Goal: Task Accomplishment & Management: Use online tool/utility

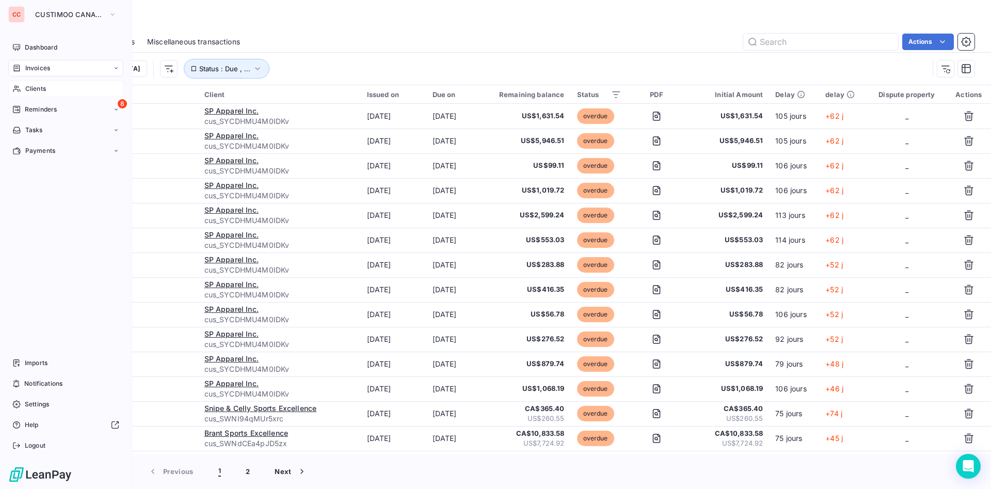
click at [42, 87] on span "Clients" at bounding box center [35, 88] width 21 height 9
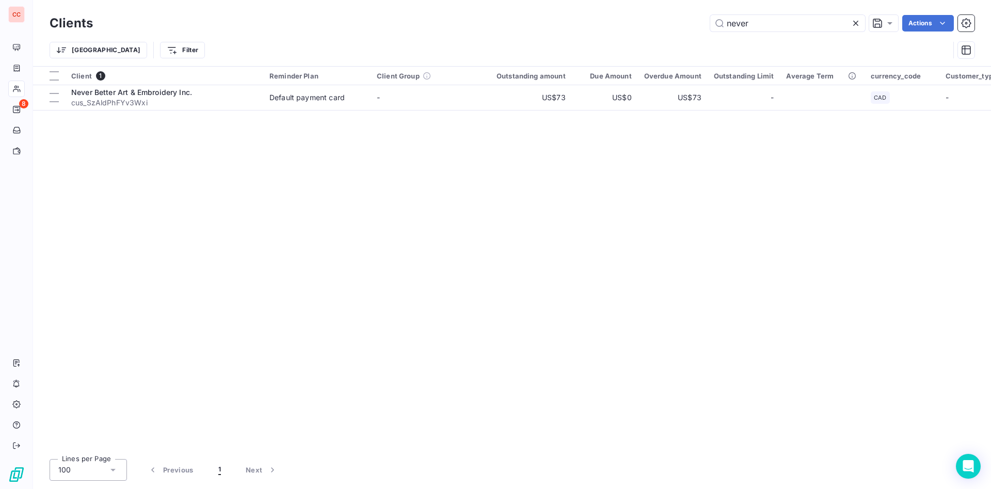
click at [854, 19] on icon at bounding box center [856, 23] width 10 height 10
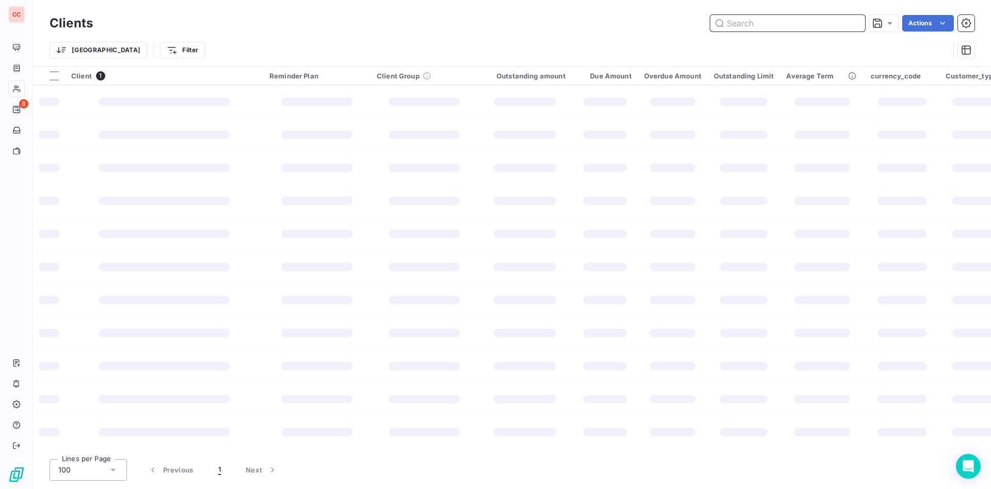
click at [801, 23] on input "text" at bounding box center [788, 23] width 155 height 17
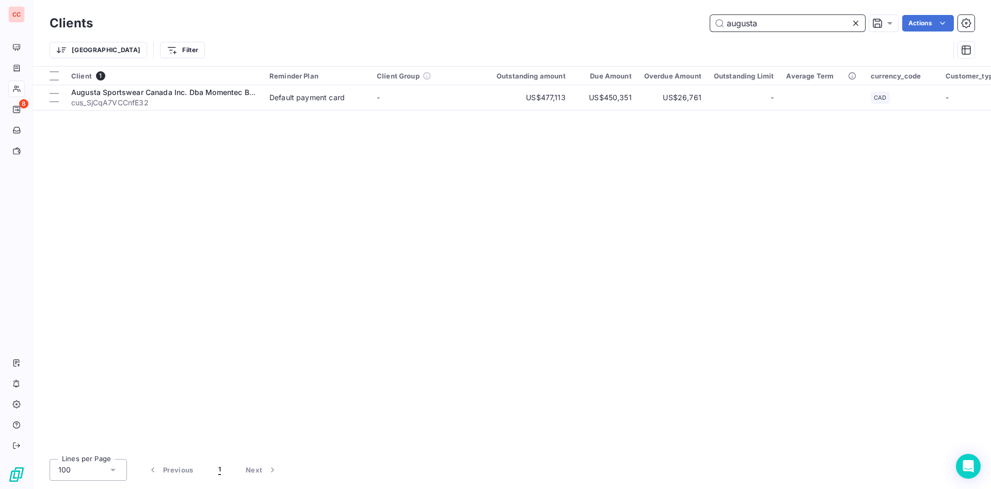
type input "augusta"
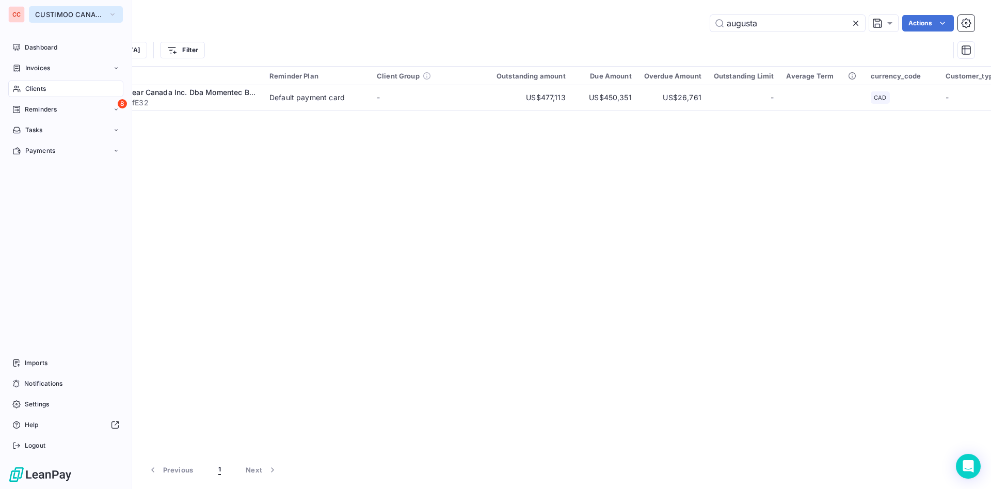
click at [83, 12] on span "CUSTIMOO CANADA" at bounding box center [69, 14] width 69 height 8
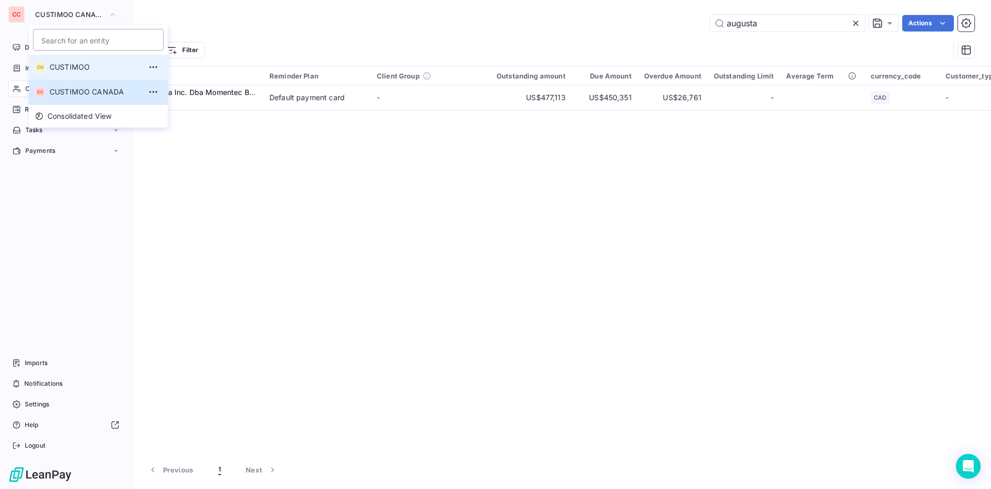
click at [97, 69] on span "CUSTIMOO" at bounding box center [95, 67] width 91 height 10
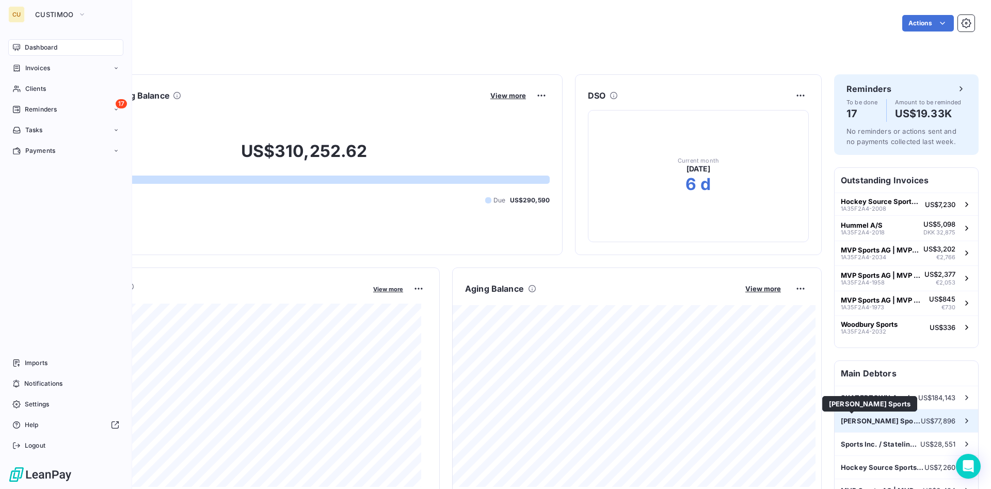
click at [870, 417] on span "[PERSON_NAME] Sports" at bounding box center [881, 421] width 80 height 8
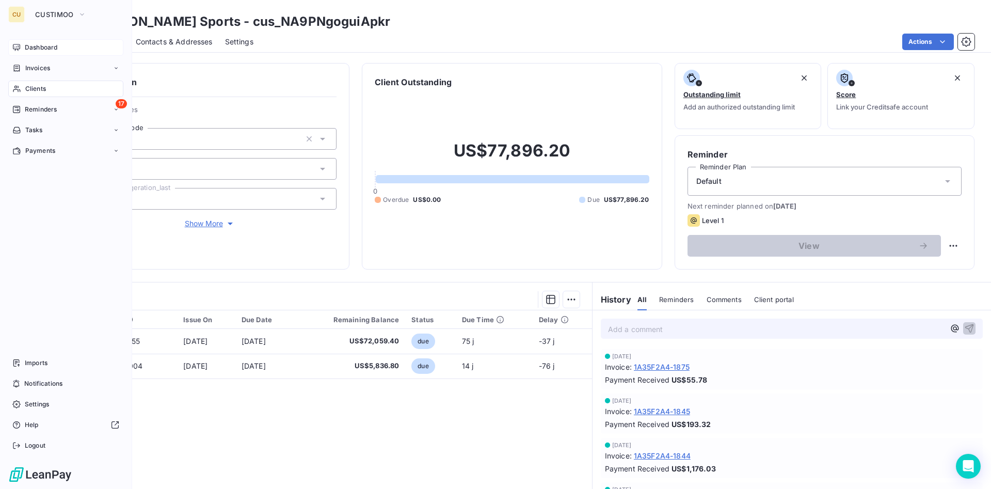
click at [54, 48] on span "Dashboard" at bounding box center [41, 47] width 33 height 9
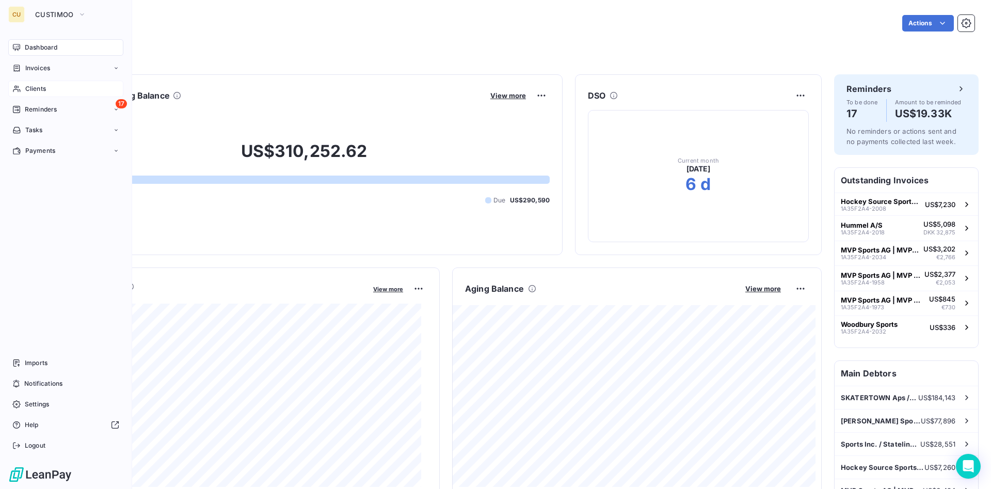
click at [44, 88] on span "Clients" at bounding box center [35, 88] width 21 height 9
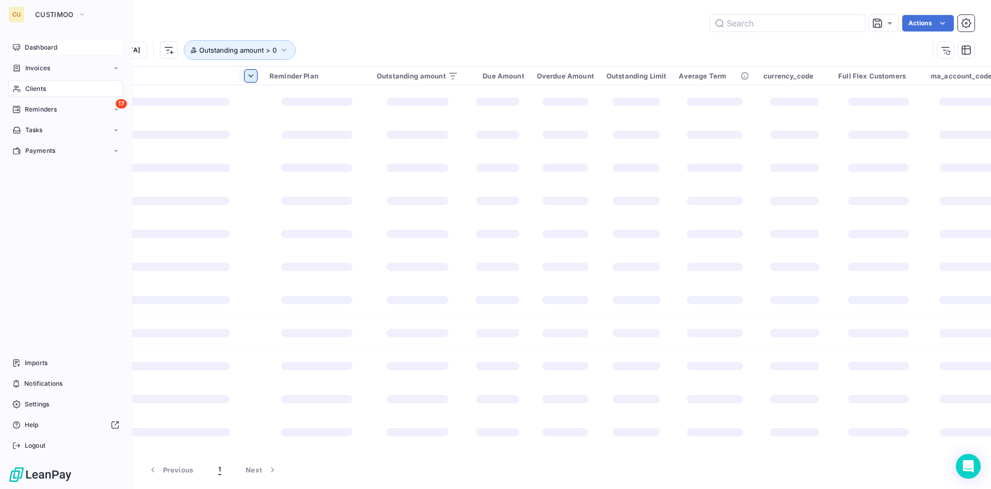
type input "augusta"
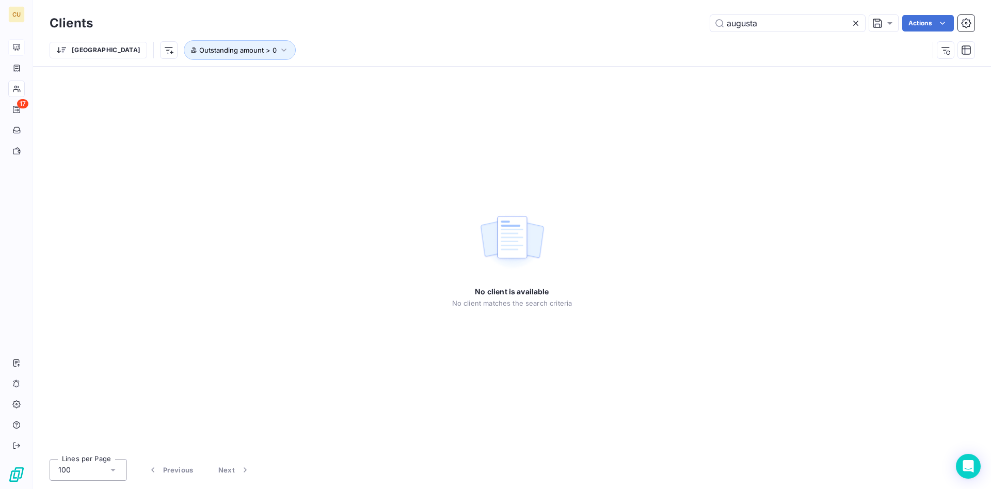
click at [856, 23] on icon at bounding box center [856, 23] width 5 height 5
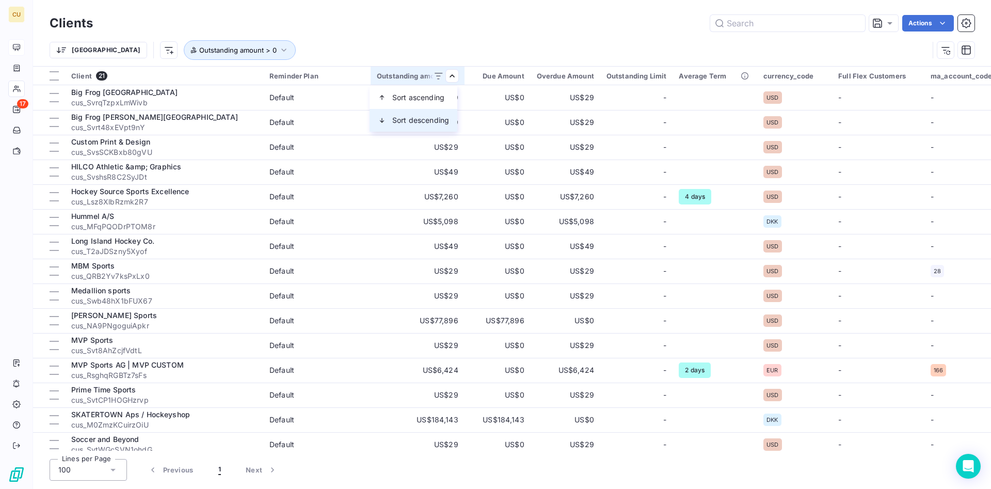
click at [437, 119] on span "Sort descending" at bounding box center [420, 120] width 57 height 10
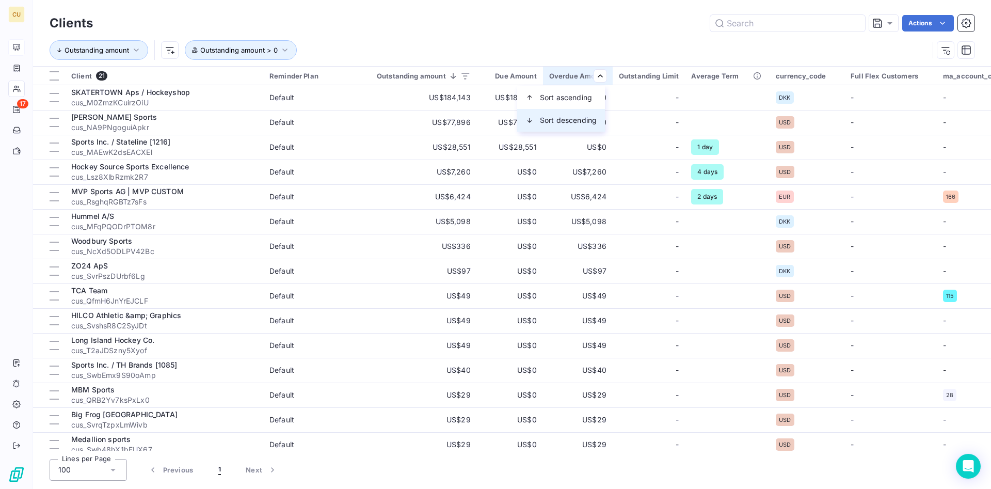
click at [569, 121] on span "Sort descending" at bounding box center [568, 120] width 57 height 10
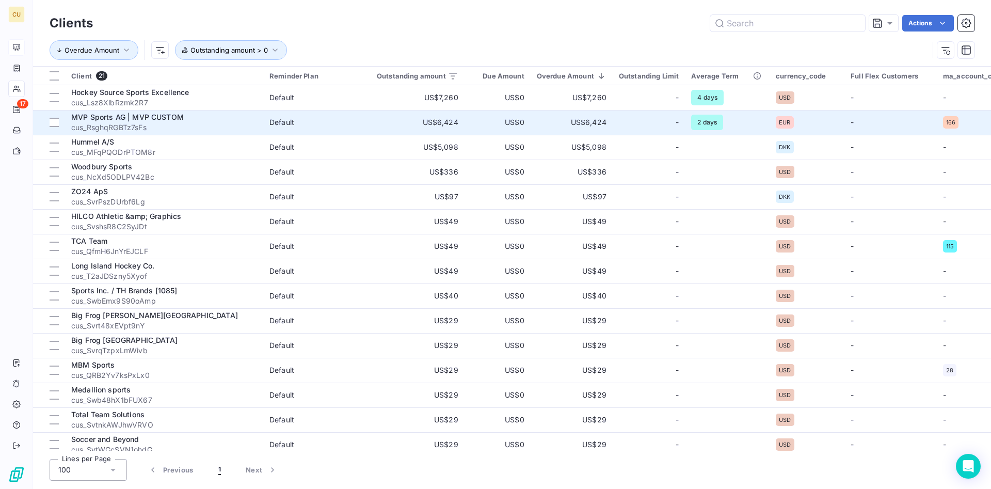
click at [460, 123] on td "US$6,424" at bounding box center [418, 122] width 94 height 25
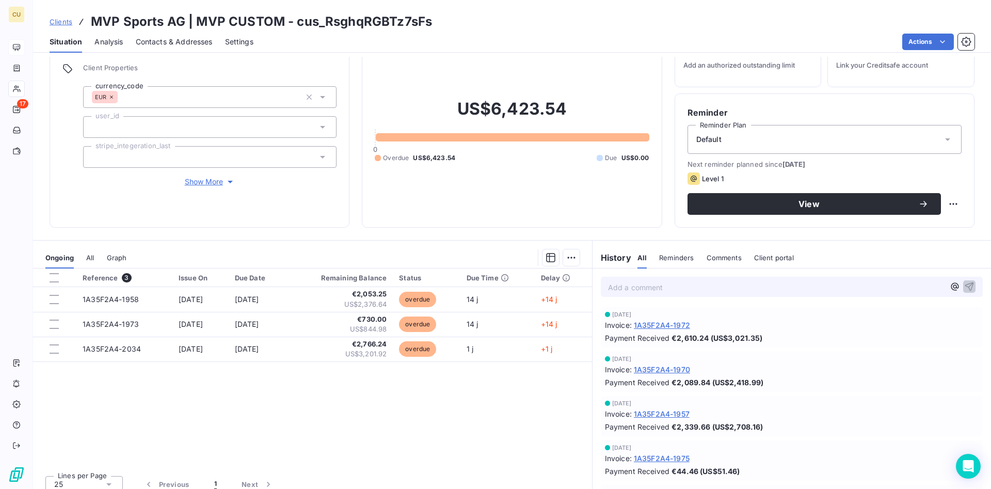
scroll to position [51, 0]
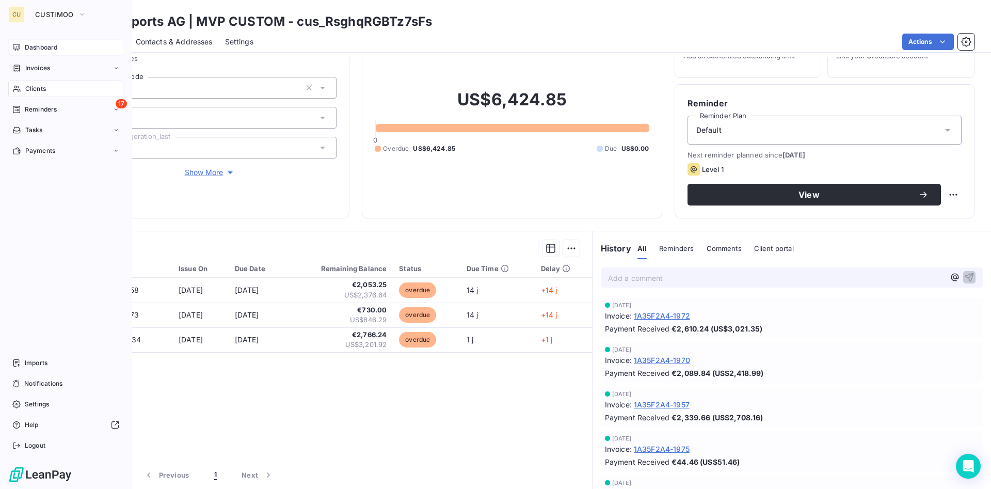
click at [40, 87] on span "Clients" at bounding box center [35, 88] width 21 height 9
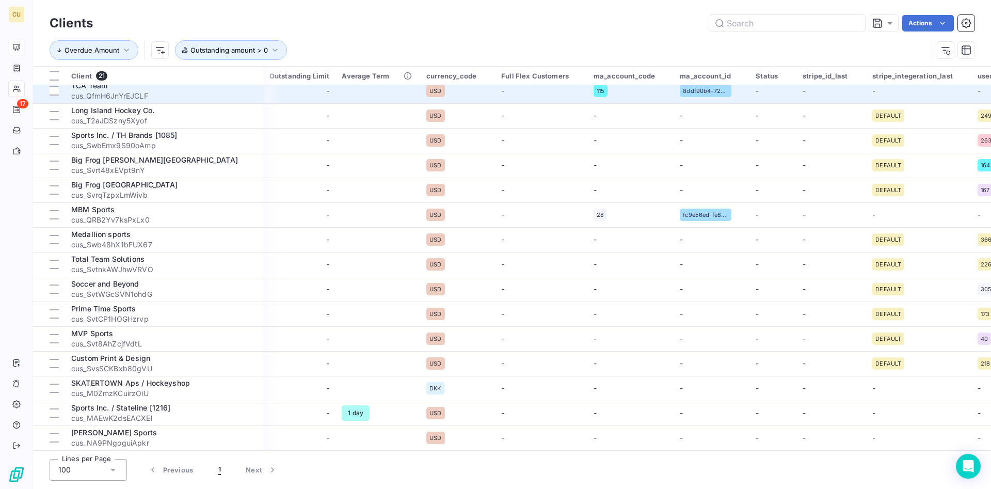
scroll to position [0, 350]
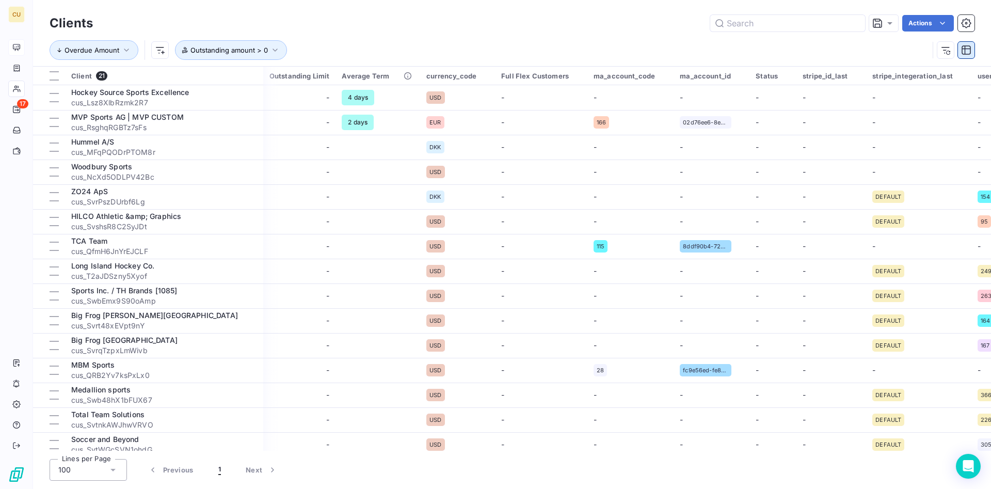
click at [965, 49] on icon "button" at bounding box center [966, 49] width 9 height 9
click at [943, 51] on icon "button" at bounding box center [946, 50] width 10 height 10
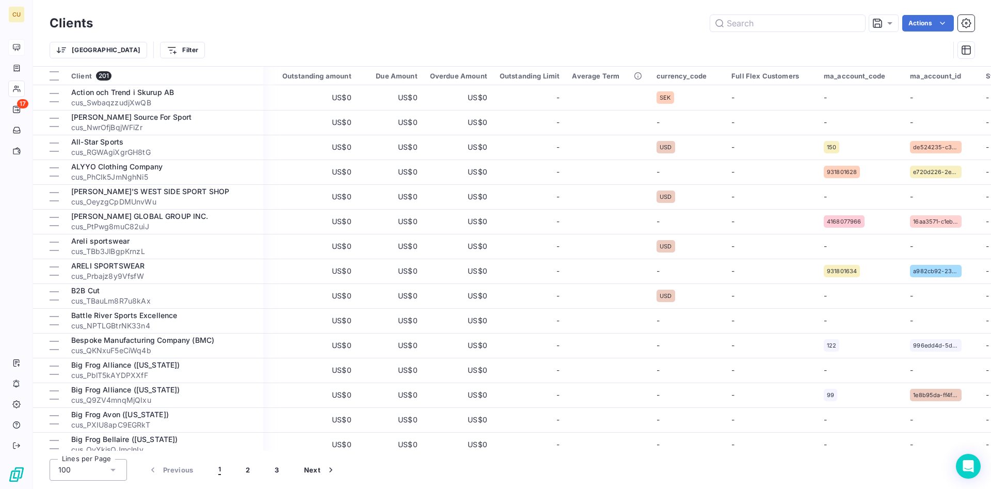
scroll to position [0, 0]
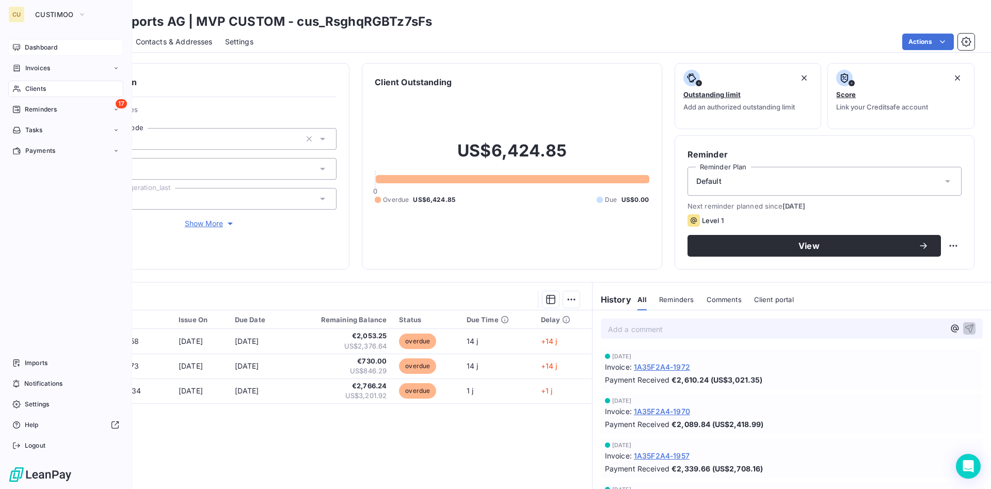
click at [38, 82] on div "Clients" at bounding box center [65, 89] width 115 height 17
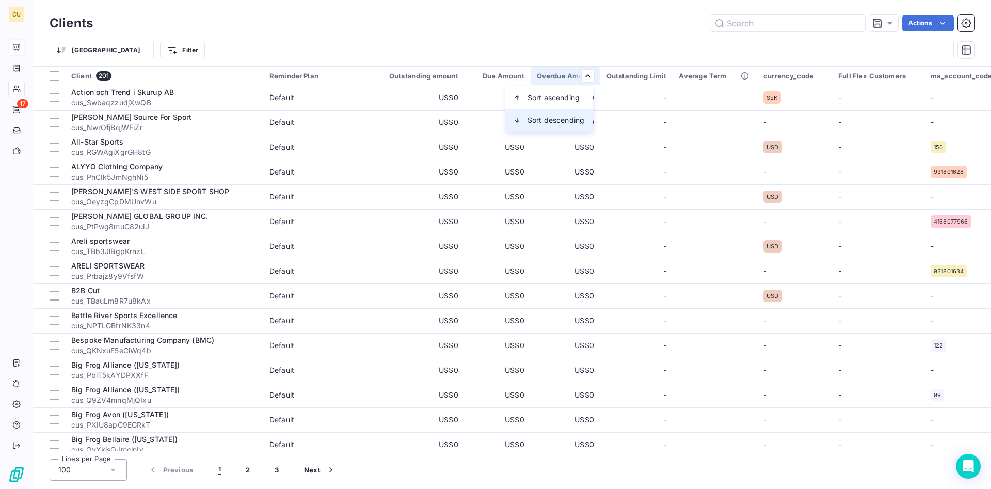
click at [564, 118] on span "Sort descending" at bounding box center [556, 120] width 57 height 10
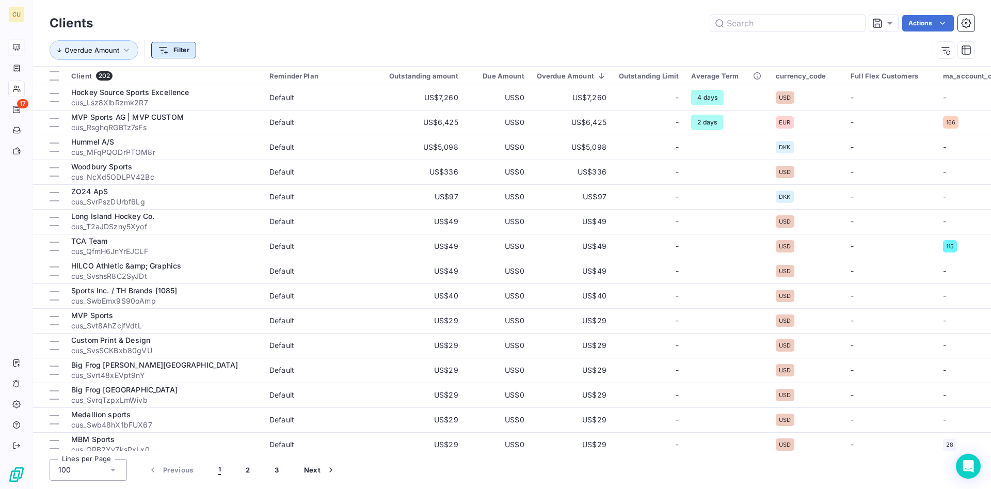
click at [169, 43] on html "CU 17 Clients Actions Overdue Amount Filter Client 202 Reminder Plan Outstandin…" at bounding box center [495, 244] width 991 height 489
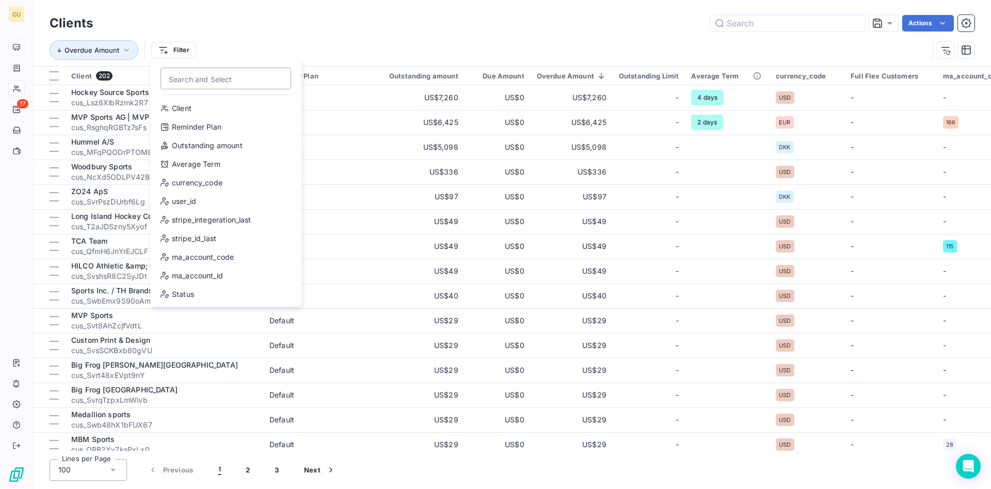
click at [301, 32] on html "CU 17 Clients Actions Overdue Amount Filter Search and Select Client Reminder P…" at bounding box center [495, 244] width 991 height 489
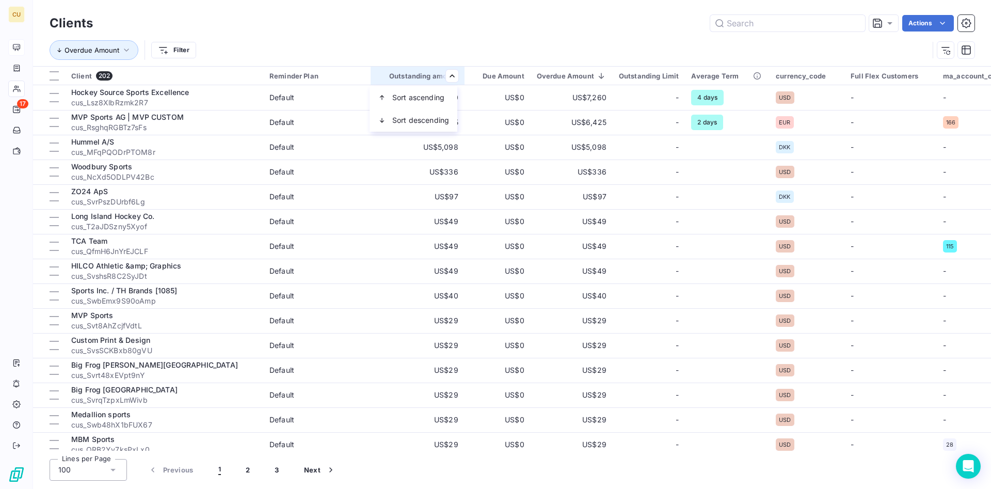
click at [267, 39] on html "CU 17 Clients Actions Overdue Amount Filter Client 202 Reminder Plan Outstandin…" at bounding box center [495, 244] width 991 height 489
click at [177, 48] on html "CU 17 Clients Actions Overdue Amount Filter Client 202 Reminder Plan Outstandin…" at bounding box center [495, 244] width 991 height 489
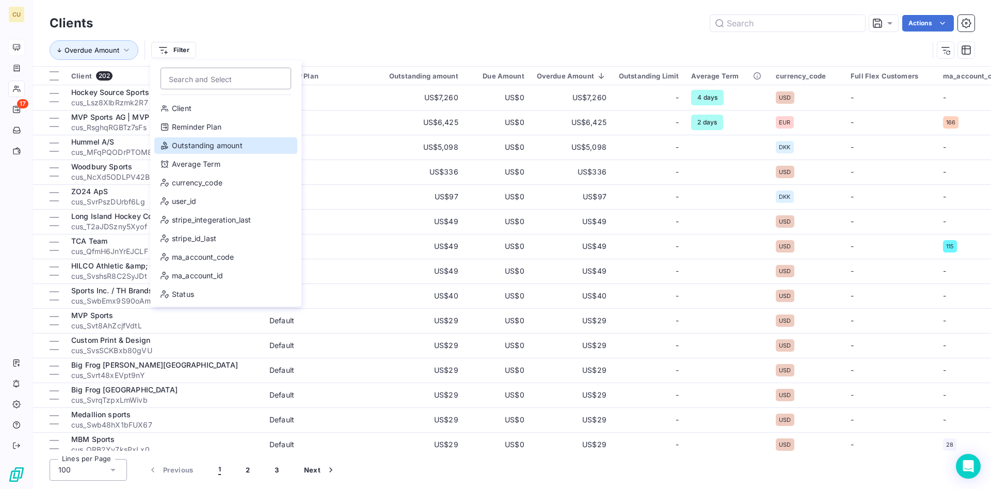
click at [225, 151] on div "Outstanding amount" at bounding box center [225, 145] width 143 height 17
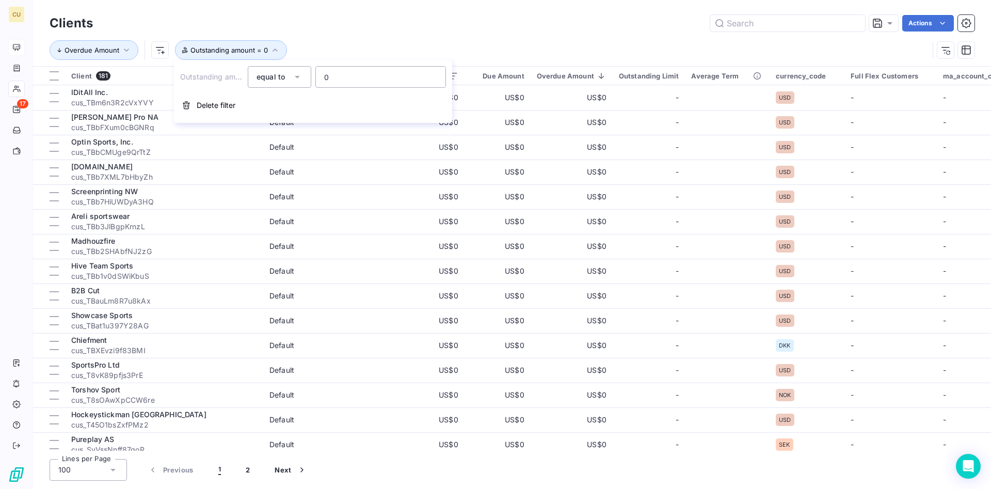
click at [288, 78] on div "equal to" at bounding box center [275, 77] width 36 height 14
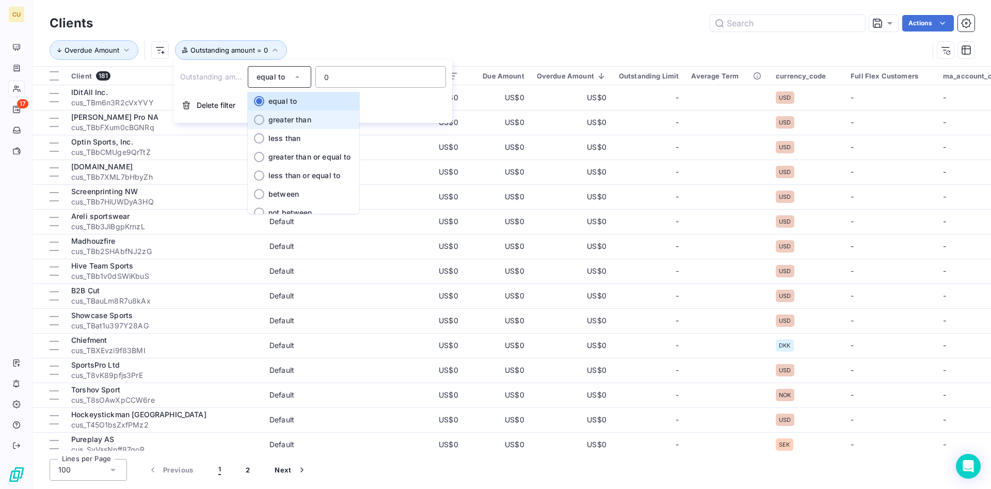
click at [296, 112] on li "greater than" at bounding box center [304, 120] width 112 height 19
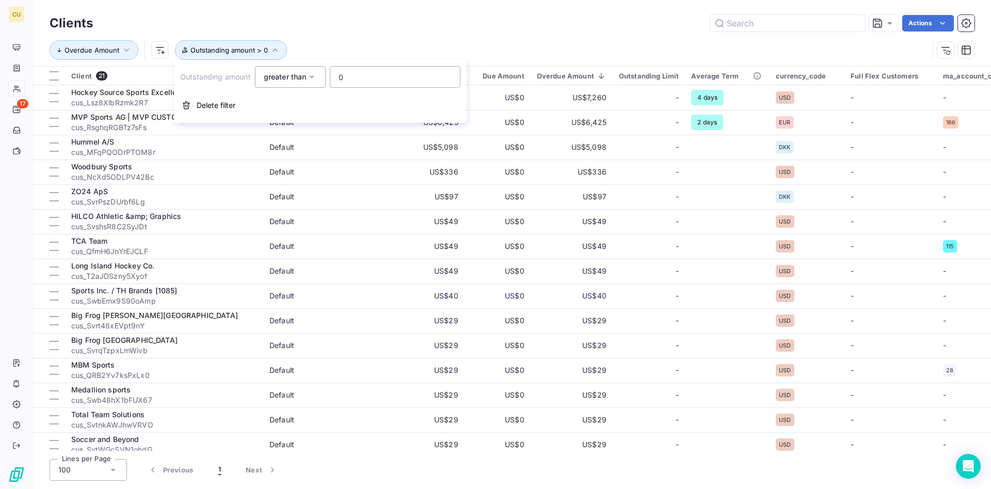
click at [455, 31] on div "Actions" at bounding box center [540, 23] width 870 height 17
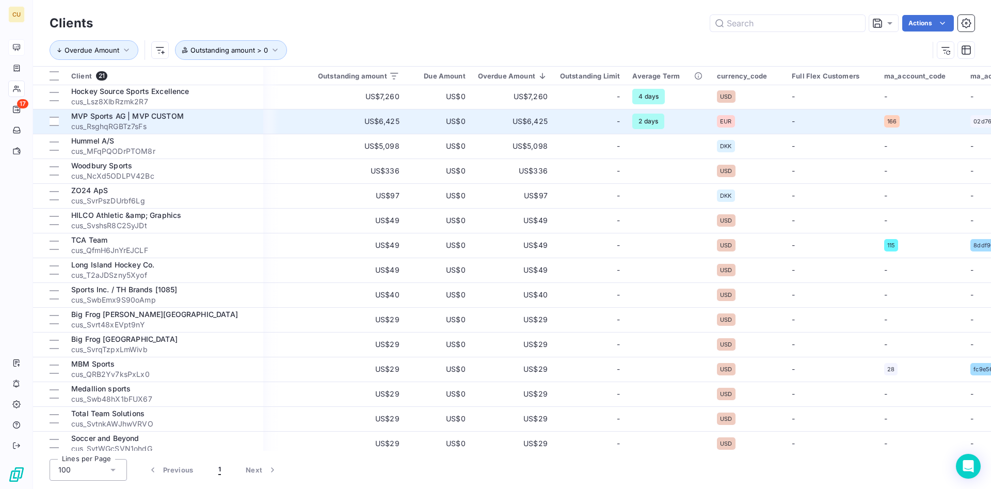
scroll to position [1, 0]
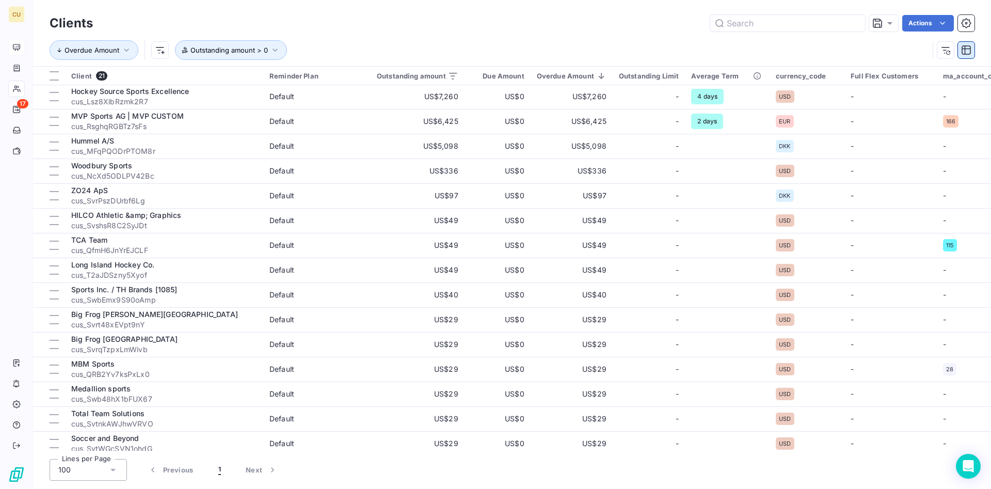
click at [968, 51] on icon "button" at bounding box center [966, 50] width 10 height 10
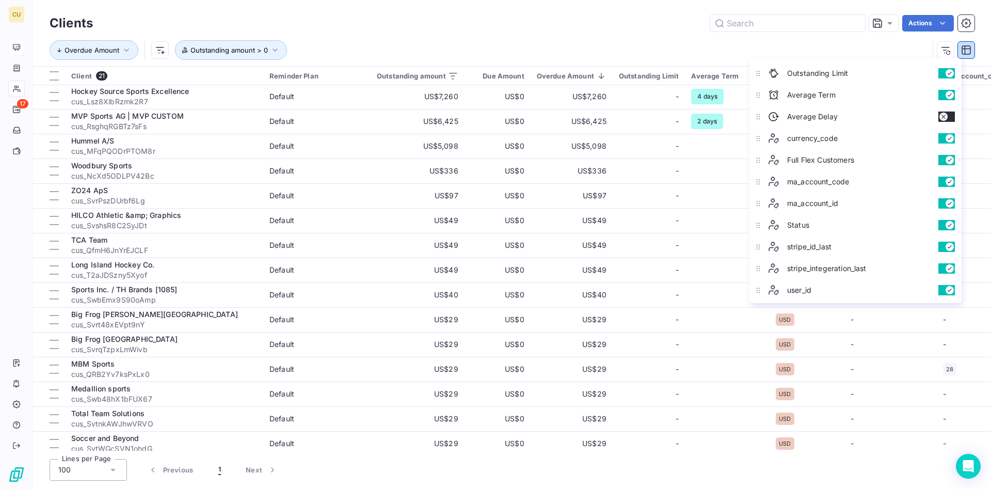
scroll to position [234, 0]
click at [953, 118] on button "button" at bounding box center [947, 118] width 17 height 10
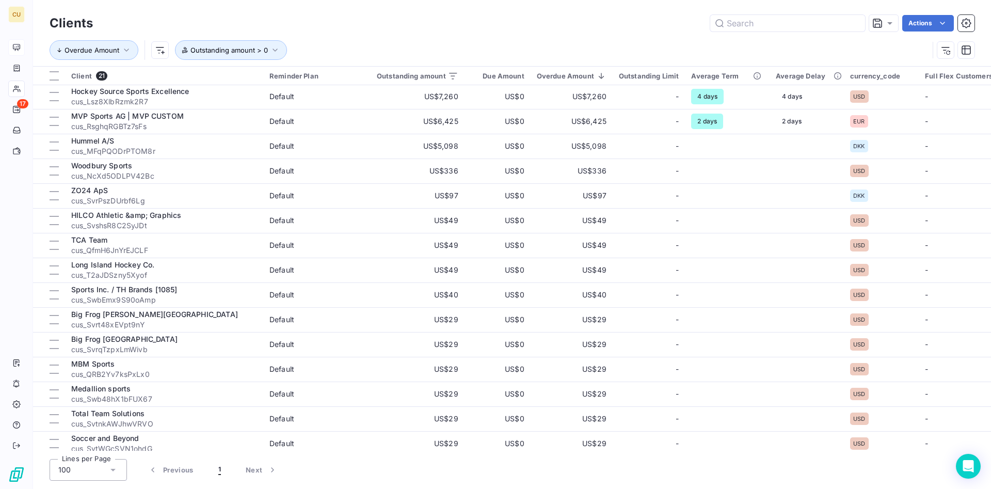
click at [655, 33] on div "Clients Actions" at bounding box center [512, 23] width 925 height 22
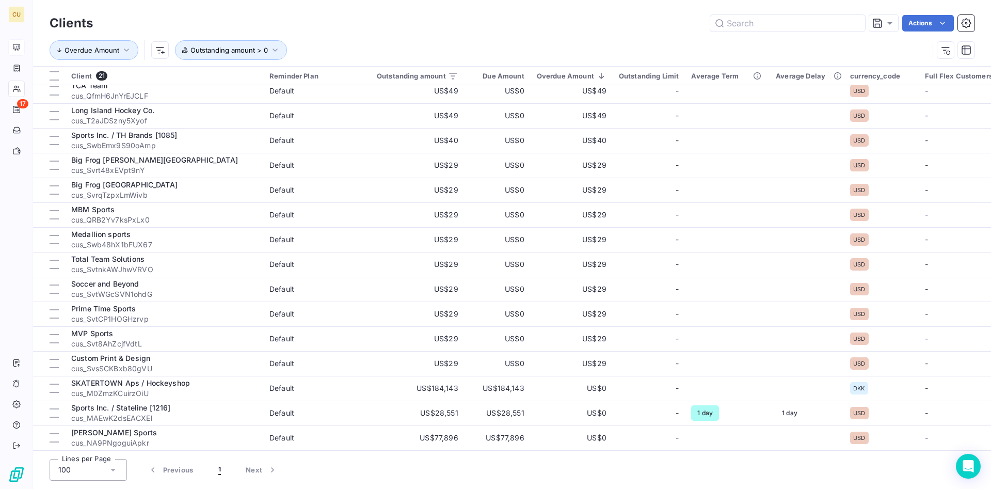
scroll to position [0, 0]
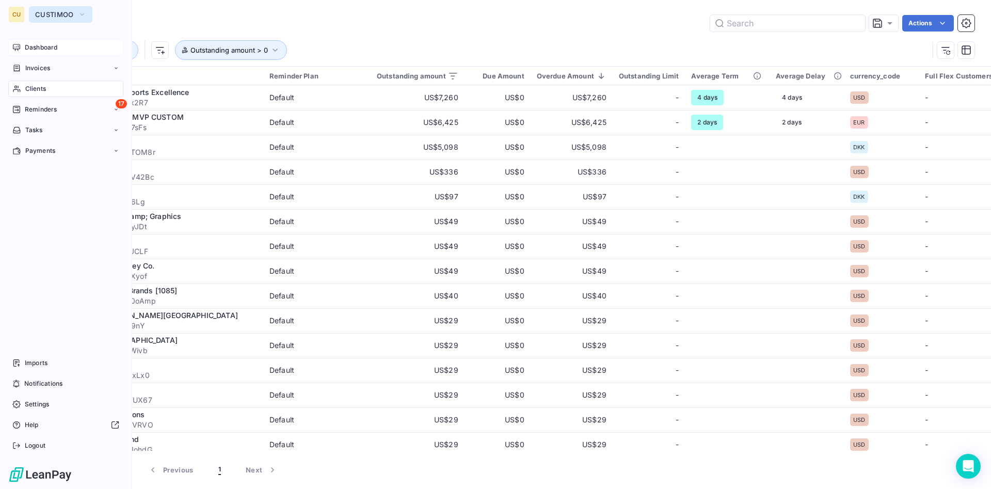
click at [61, 13] on span "CUSTIMOO" at bounding box center [54, 14] width 39 height 8
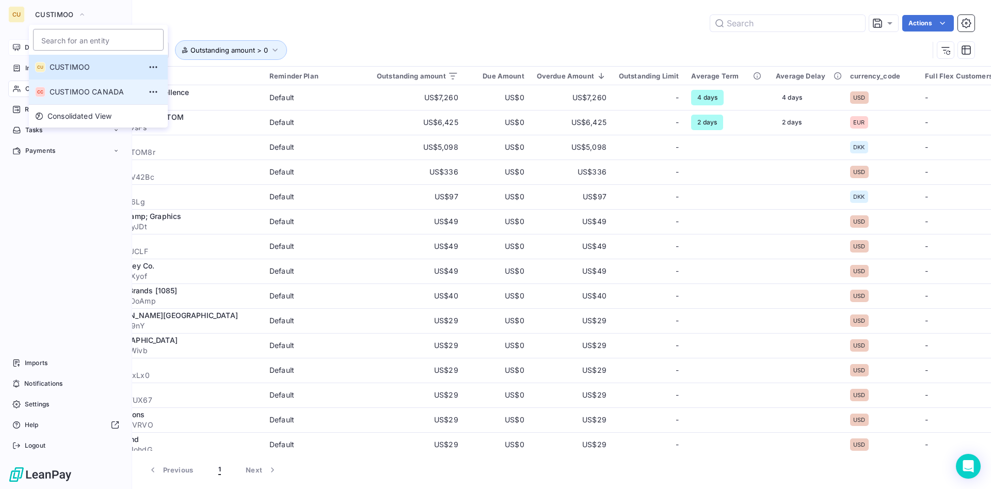
click at [79, 95] on span "CUSTIMOO CANADA" at bounding box center [95, 92] width 91 height 10
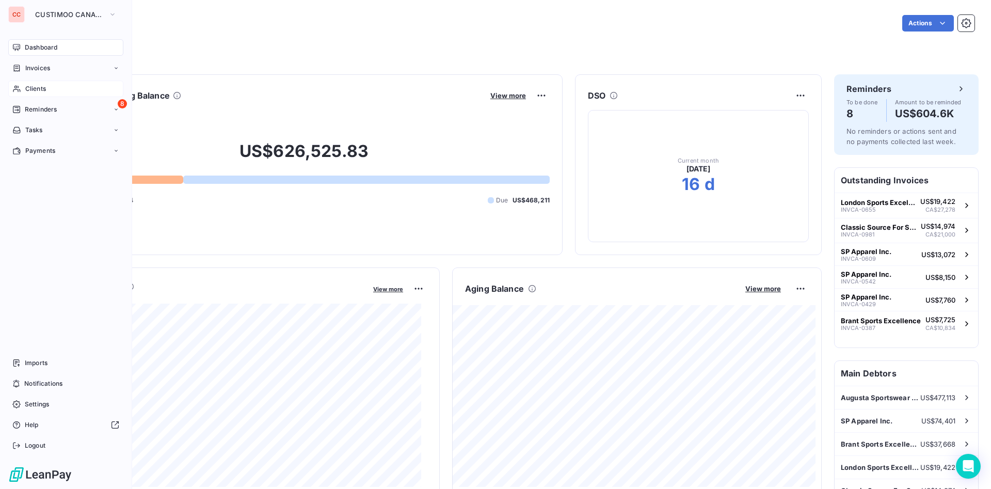
click at [45, 87] on span "Clients" at bounding box center [35, 88] width 21 height 9
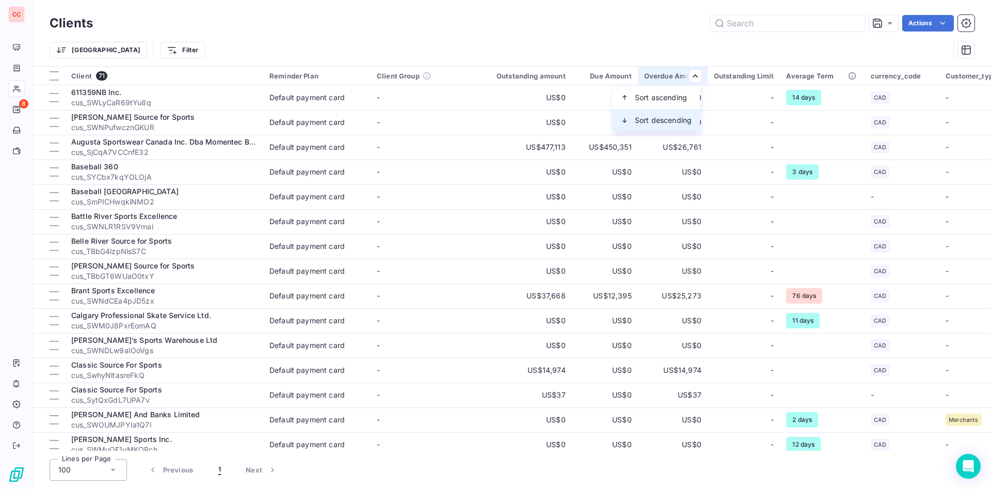
click at [682, 115] on span "Sort descending" at bounding box center [663, 120] width 57 height 10
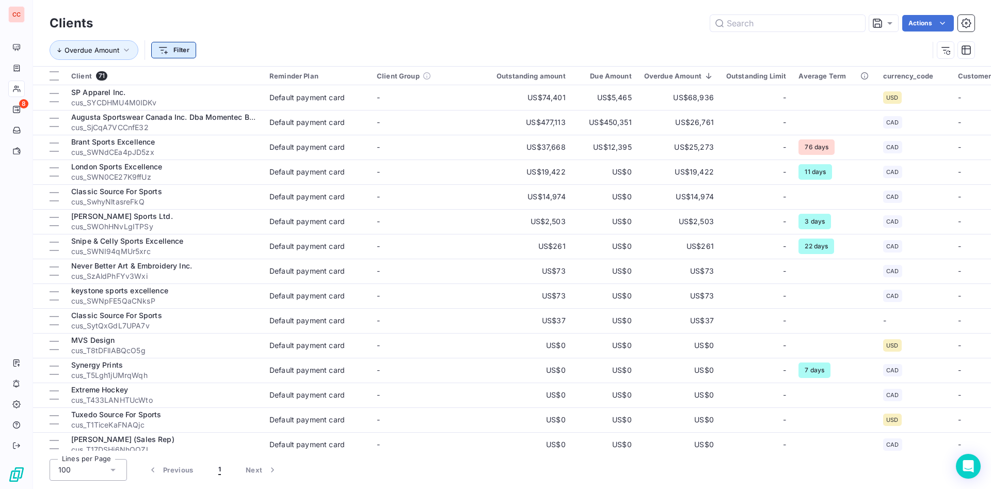
click at [182, 53] on html "CC 8 Clients Actions Overdue Amount Filter Client 71 Reminder Plan Client Group…" at bounding box center [495, 244] width 991 height 489
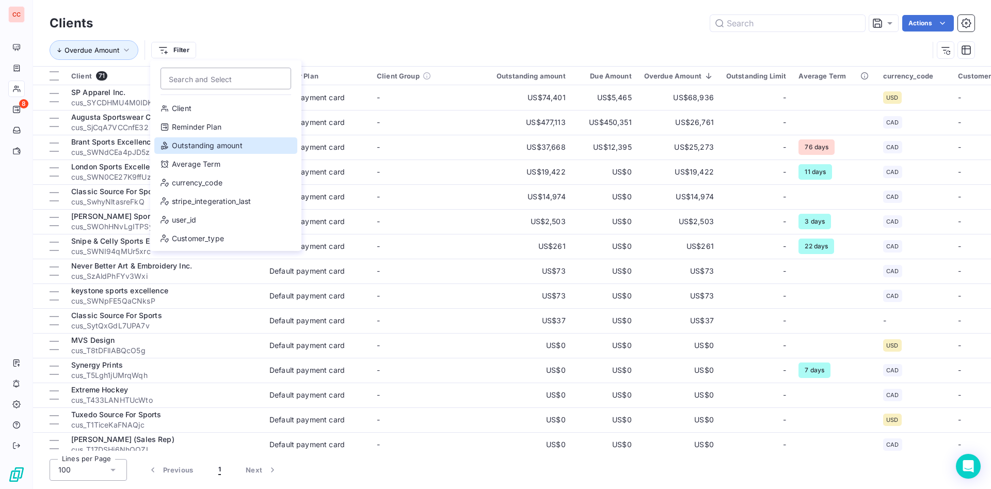
click at [224, 144] on div "Outstanding amount" at bounding box center [225, 145] width 143 height 17
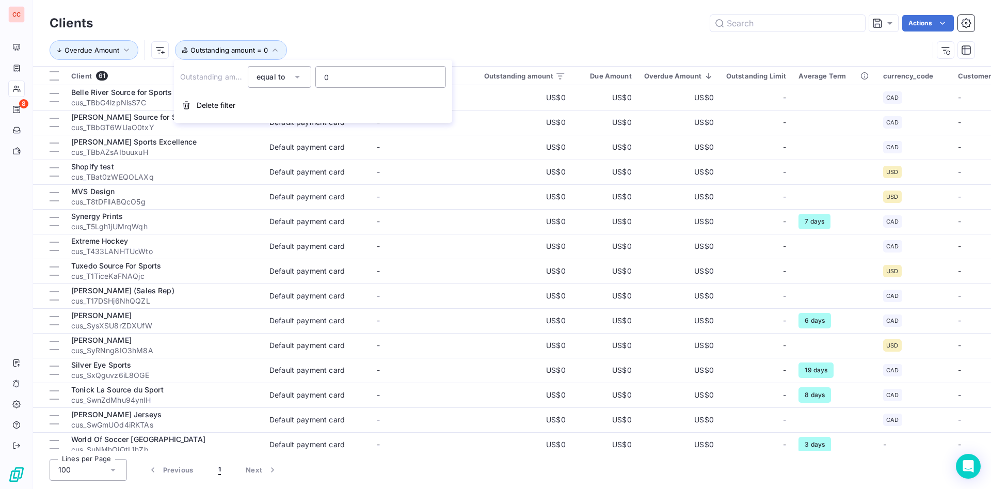
click at [299, 81] on icon at bounding box center [297, 77] width 10 height 10
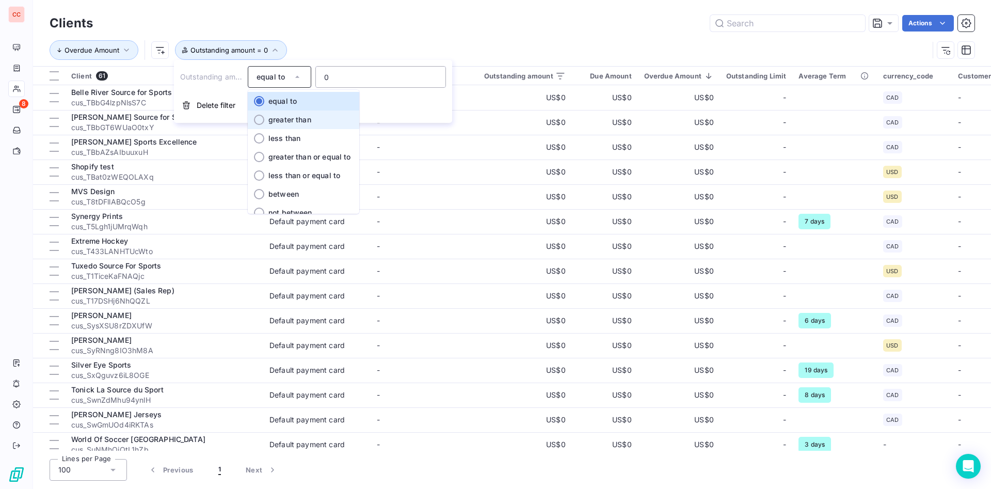
click at [306, 115] on span "greater than" at bounding box center [290, 119] width 43 height 9
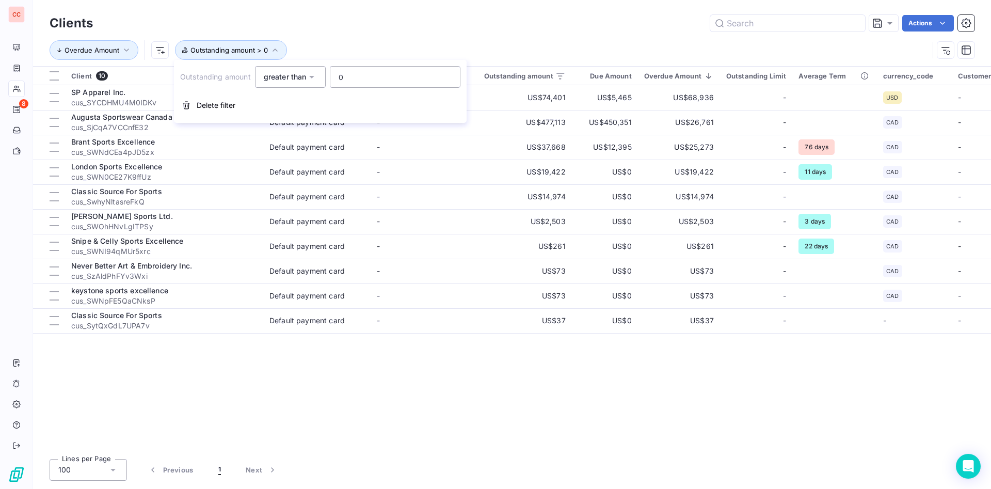
click at [455, 17] on div "Actions" at bounding box center [540, 23] width 870 height 17
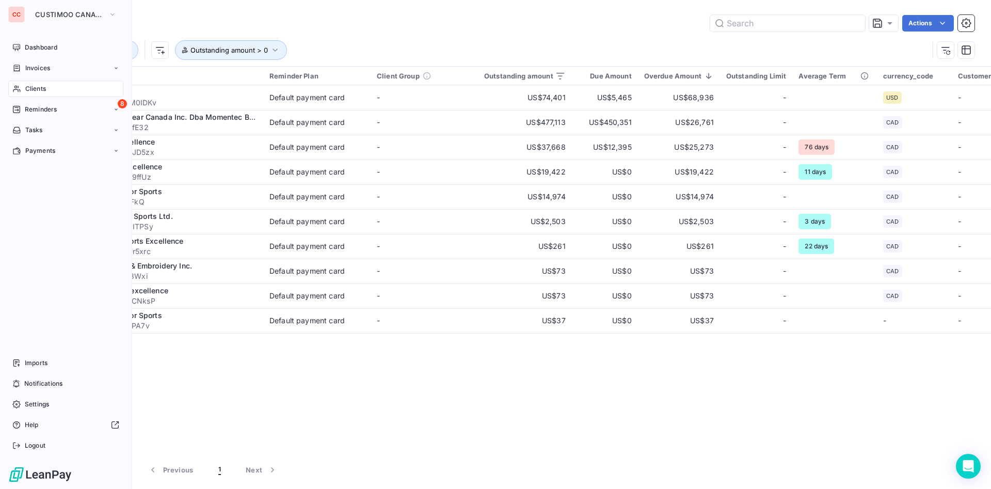
click at [15, 11] on div "CC" at bounding box center [16, 14] width 17 height 17
click at [15, 13] on div "CC" at bounding box center [16, 14] width 17 height 17
click at [86, 23] on div "CC CUSTIMOO CANADA Dashboard Invoices Clients 8 Reminders Tasks Payments Import…" at bounding box center [66, 244] width 132 height 489
click at [111, 18] on icon "button" at bounding box center [112, 14] width 8 height 10
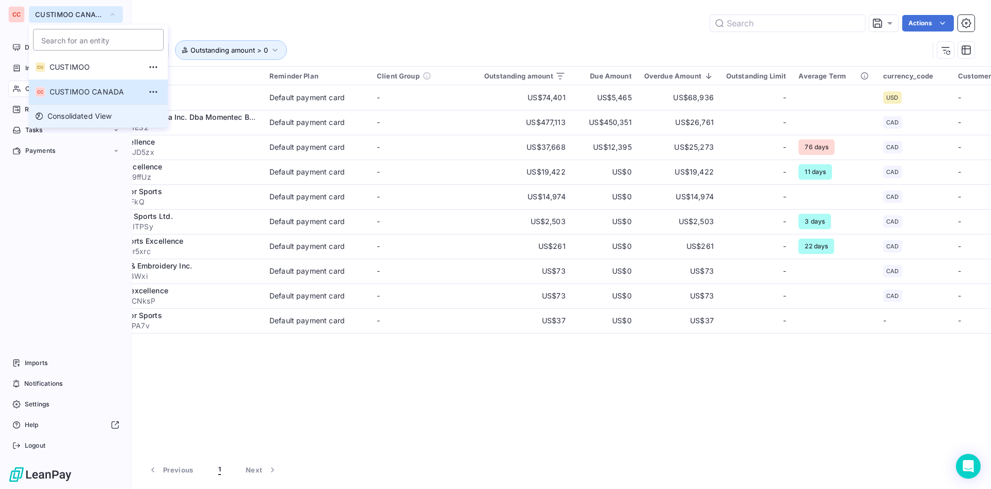
click at [104, 111] on span "Consolidated View" at bounding box center [80, 116] width 65 height 10
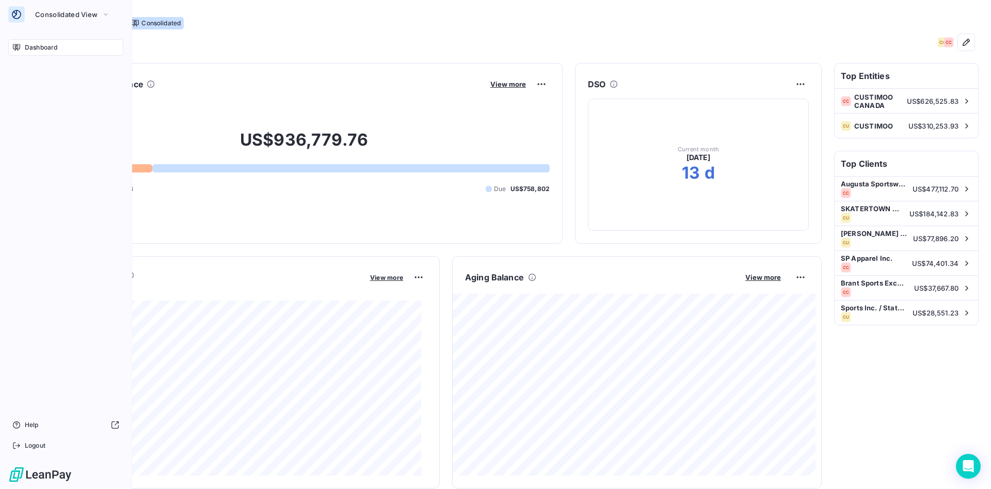
click at [48, 45] on span "Dashboard" at bounding box center [41, 47] width 33 height 9
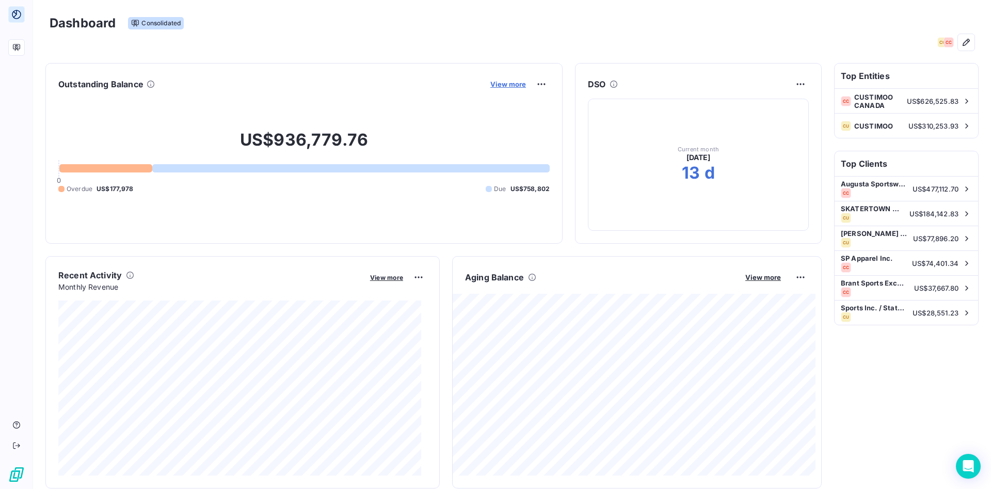
click at [505, 83] on span "View more" at bounding box center [509, 84] width 36 height 8
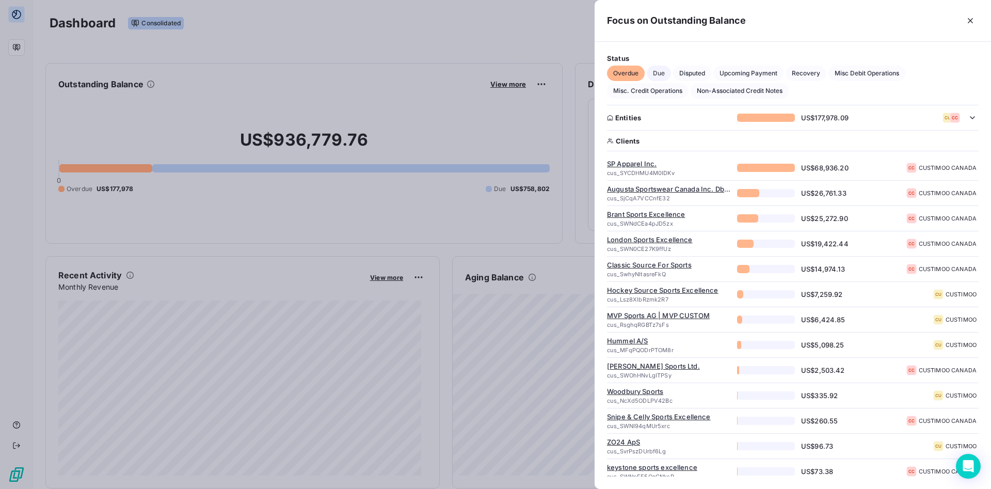
click at [657, 73] on span "Due" at bounding box center [659, 73] width 24 height 15
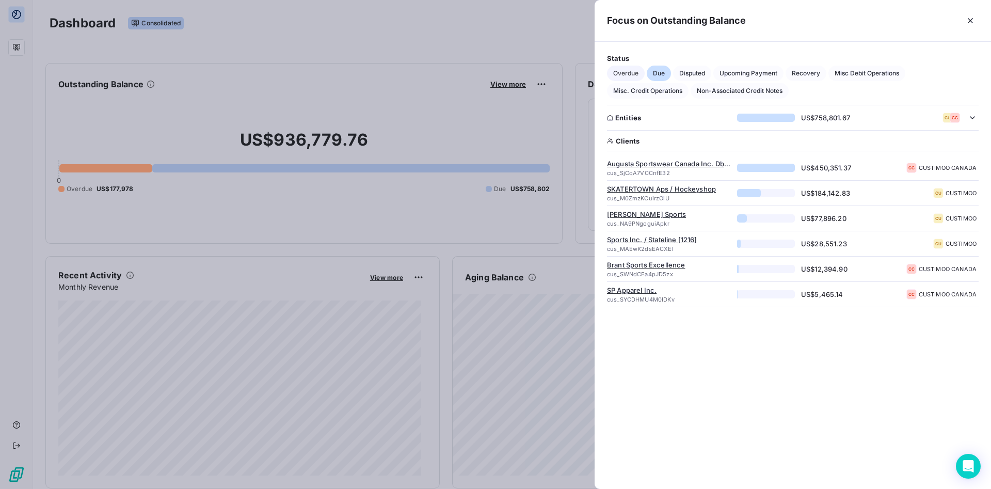
click at [631, 75] on span "Overdue" at bounding box center [626, 73] width 38 height 15
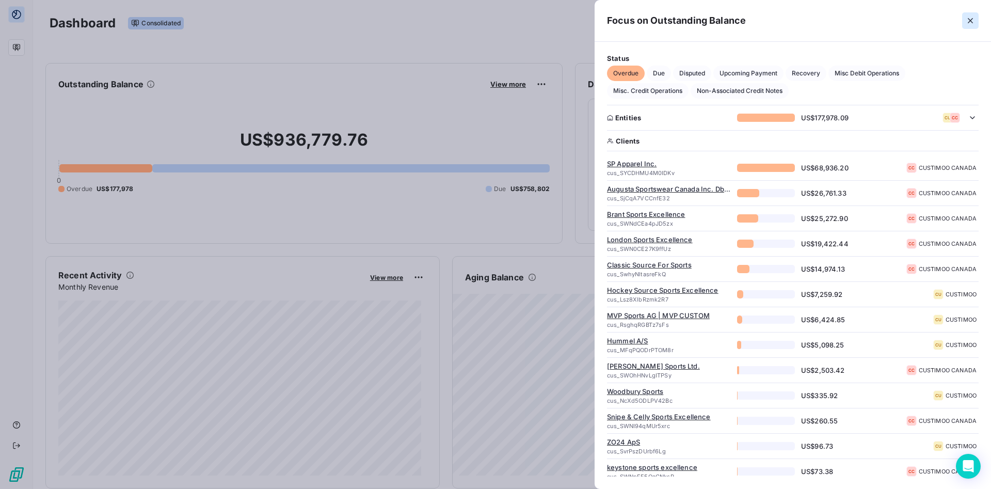
click at [972, 15] on icon "button" at bounding box center [971, 20] width 10 height 10
